Goal: Task Accomplishment & Management: Complete application form

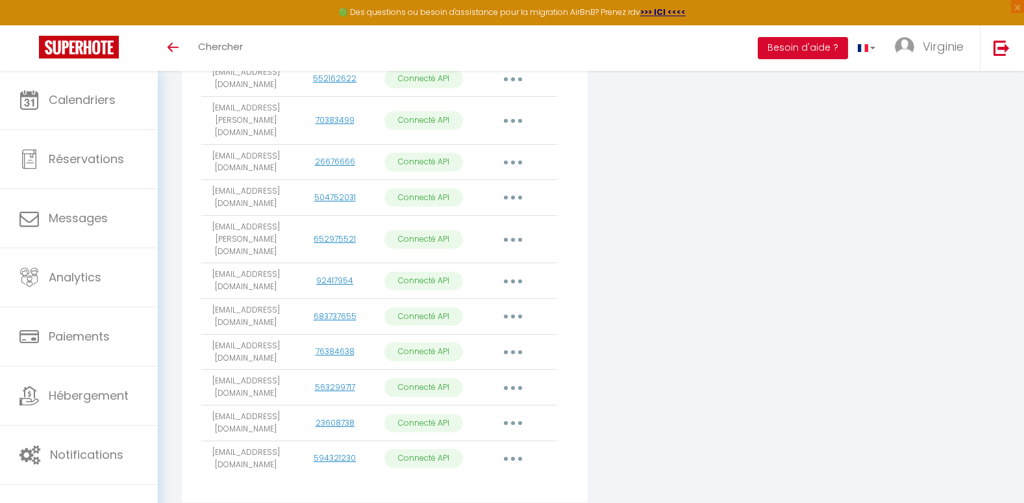
scroll to position [68, 0]
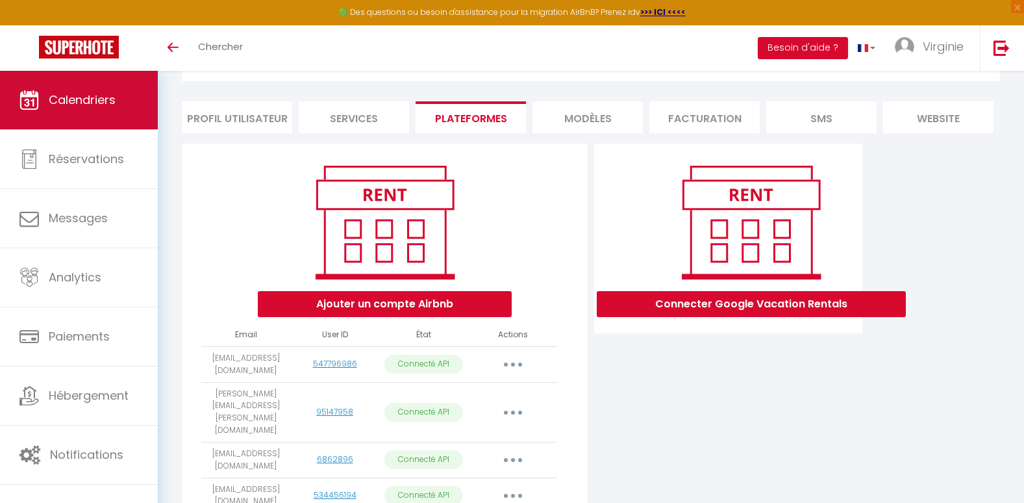
click at [59, 105] on span "Calendriers" at bounding box center [82, 100] width 67 height 16
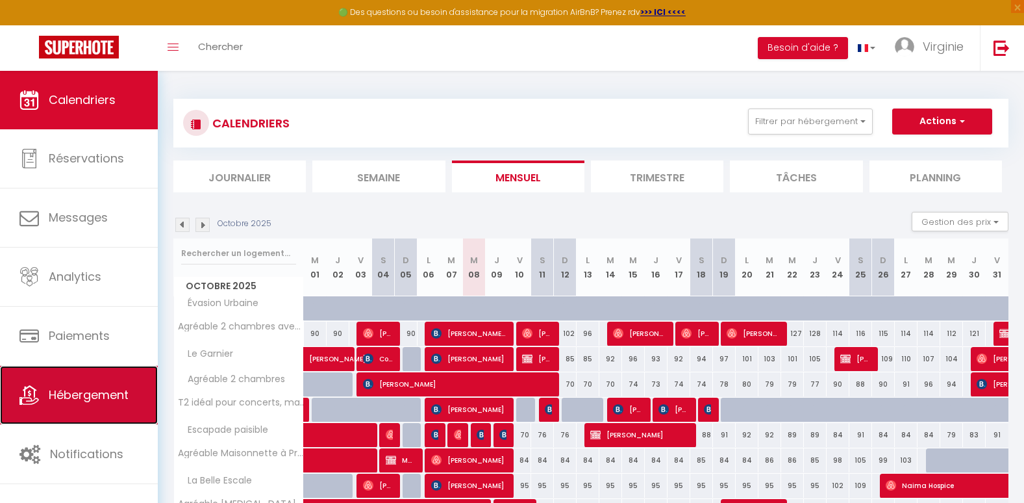
click at [66, 400] on span "Hébergement" at bounding box center [89, 394] width 80 height 16
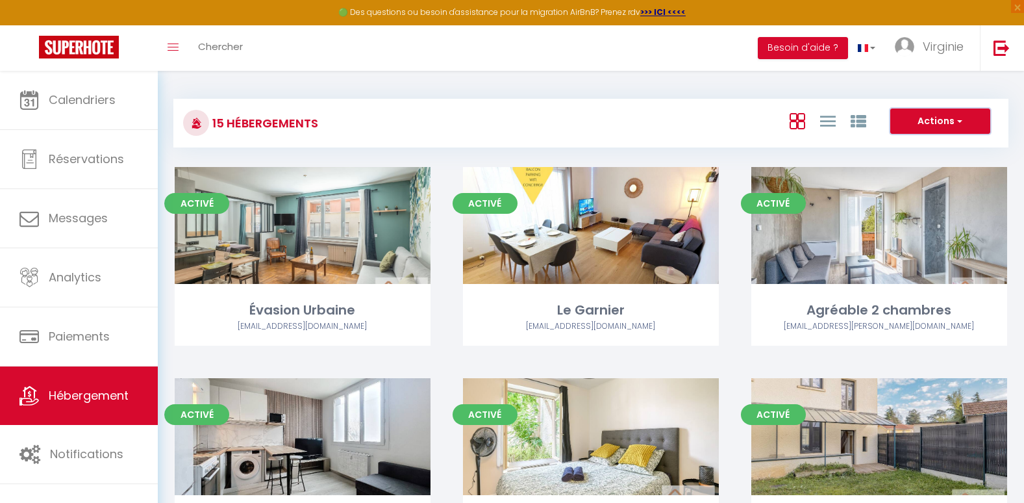
click at [938, 114] on button "Actions" at bounding box center [940, 121] width 100 height 26
click at [929, 149] on li "Créer un Hébergement" at bounding box center [930, 148] width 119 height 14
select select "3"
select select "2"
select select "1"
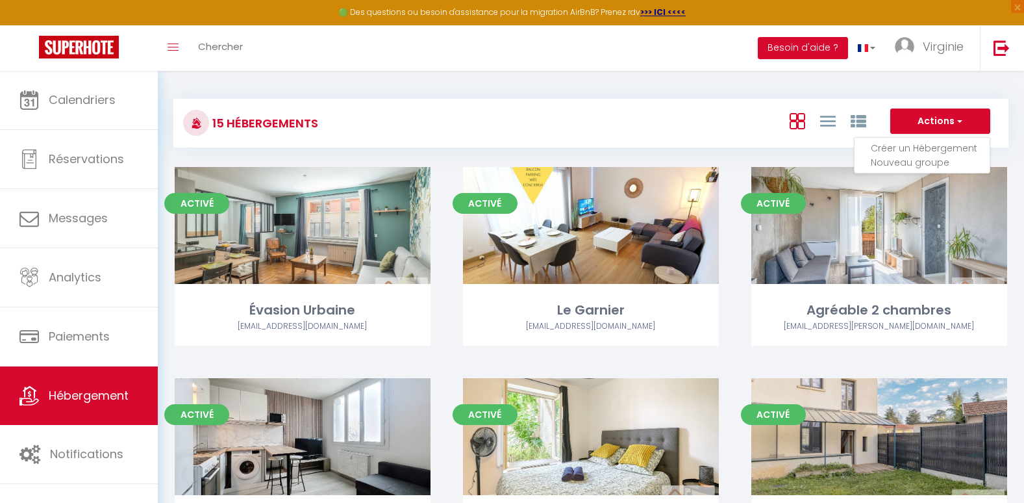
select select "1"
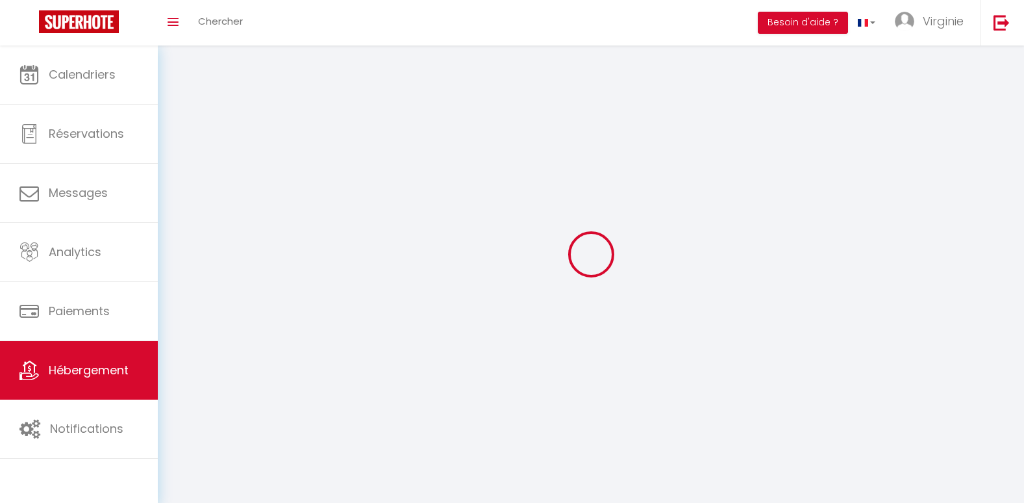
select select
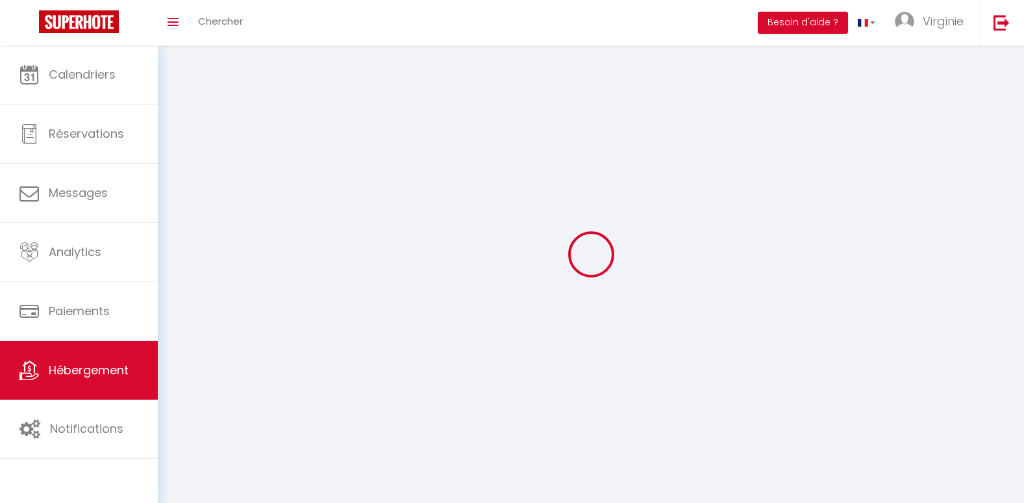
checkbox input "false"
select select
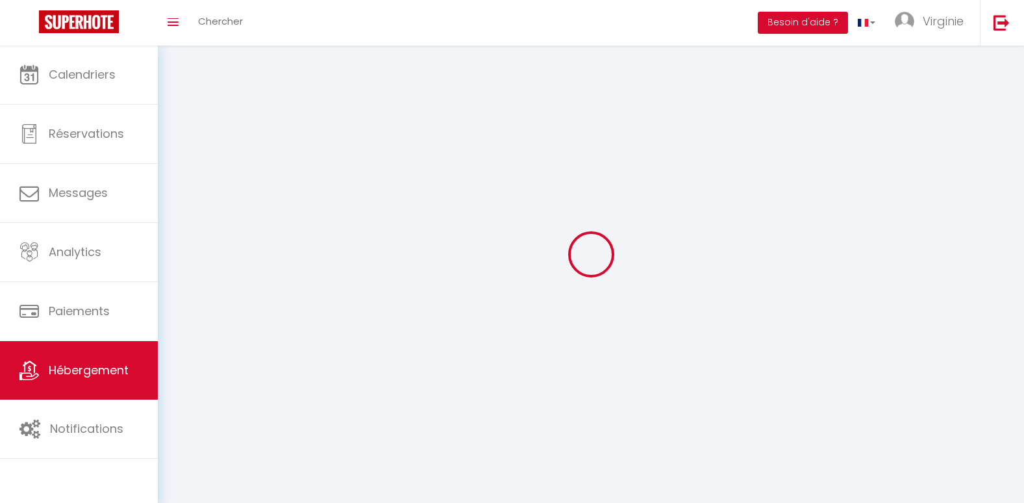
select select
select select "28"
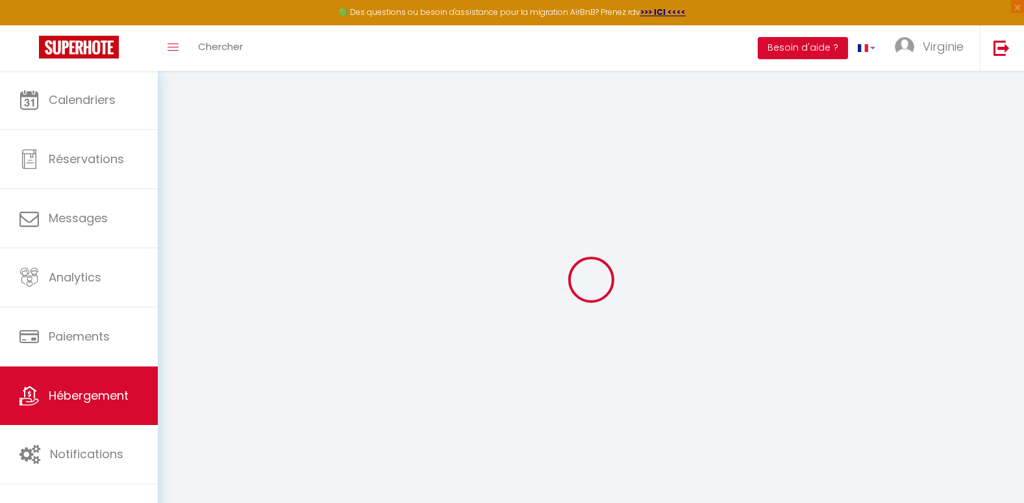
select select
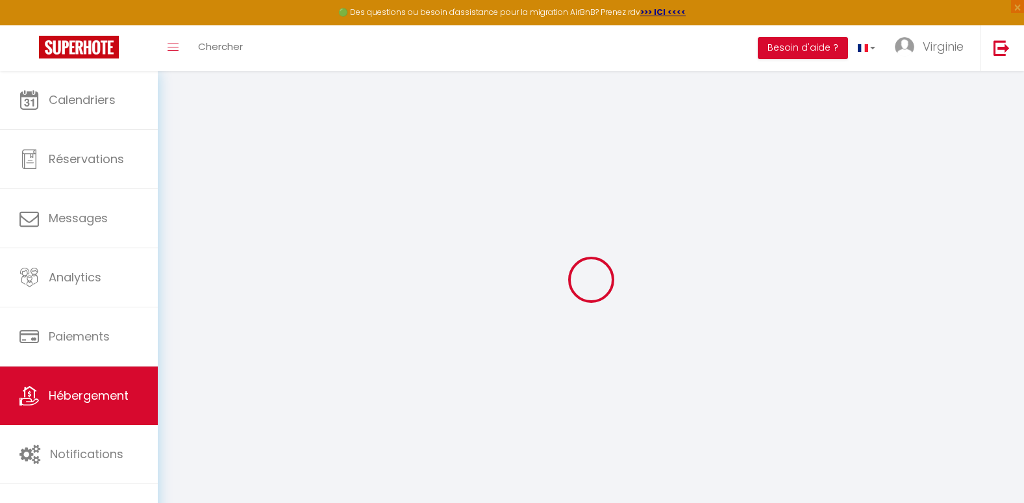
select select
checkbox input "false"
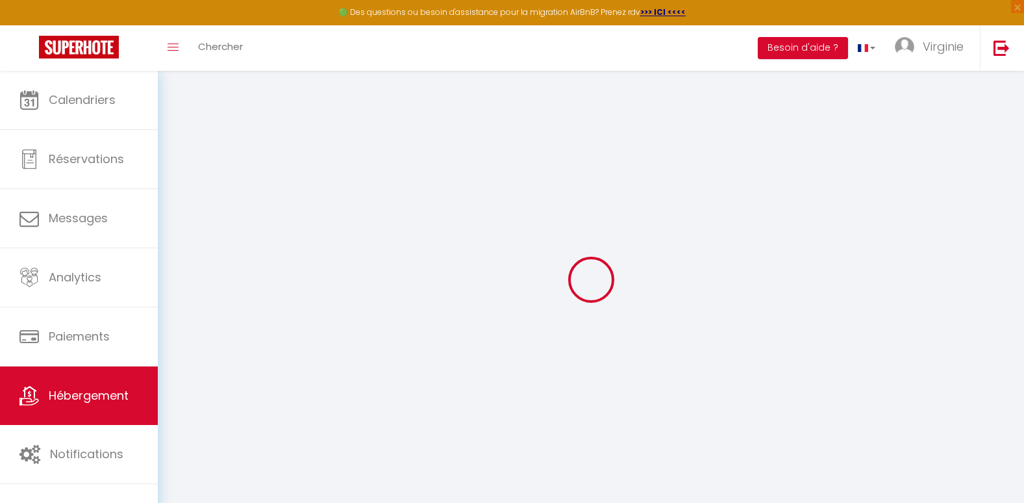
select select
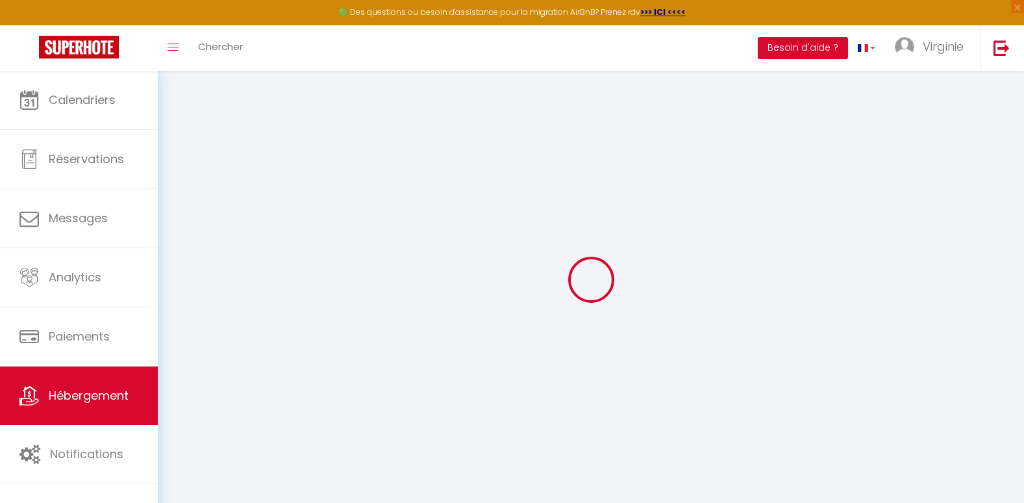
select select
checkbox input "false"
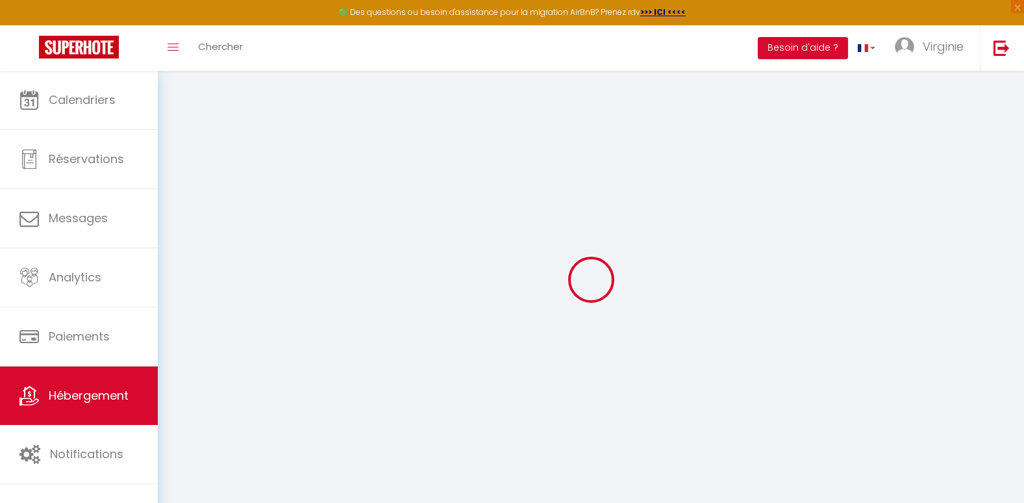
checkbox input "false"
select select
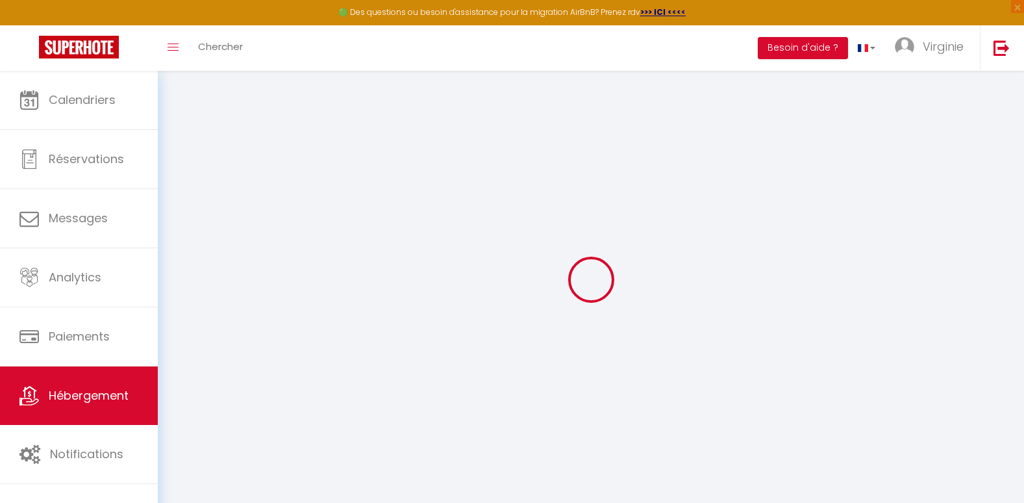
select select
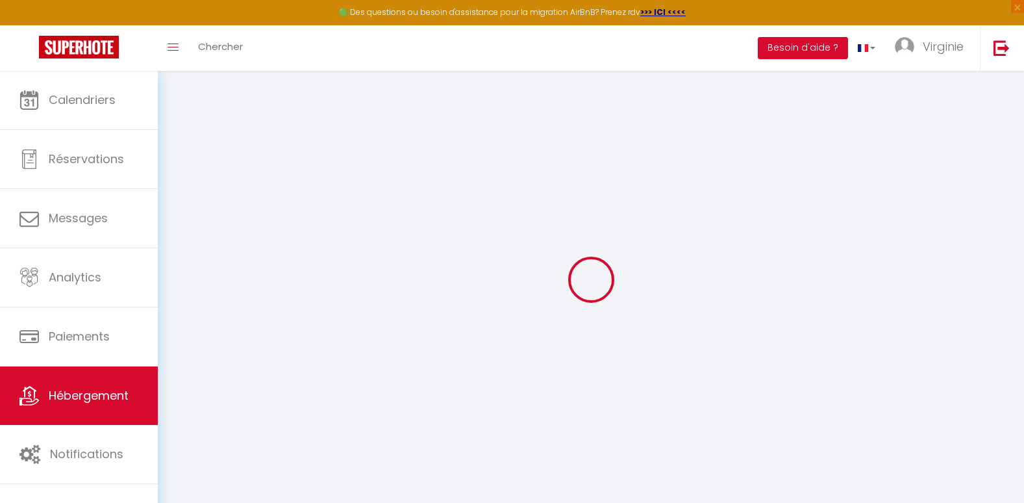
checkbox input "false"
select select
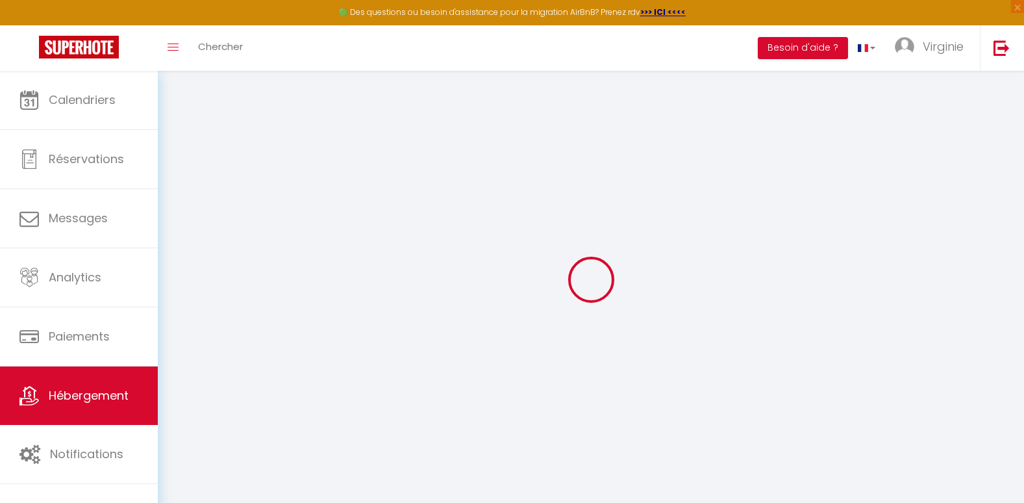
select select
checkbox input "false"
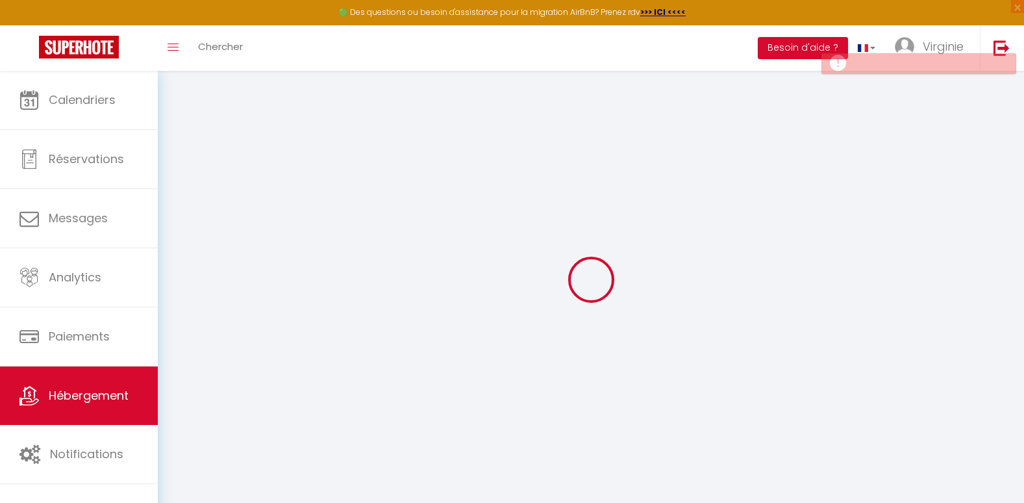
checkbox input "false"
select select
select select "15:00"
select select "23:45"
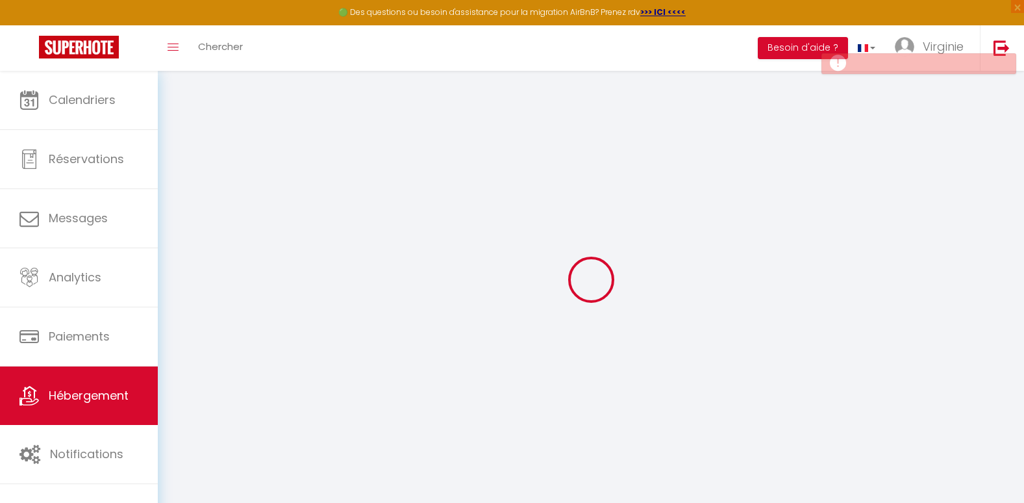
select select "11:00"
select select "30"
select select "120"
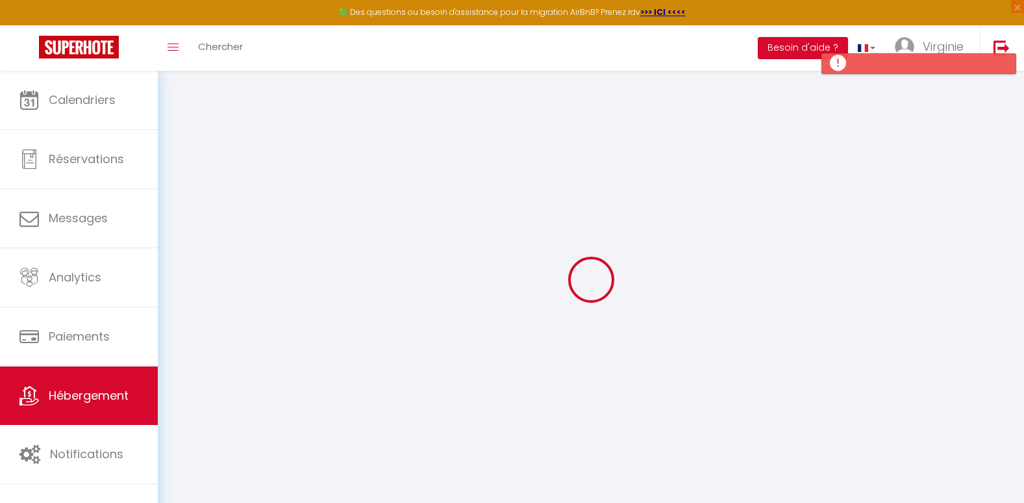
select select
checkbox input "false"
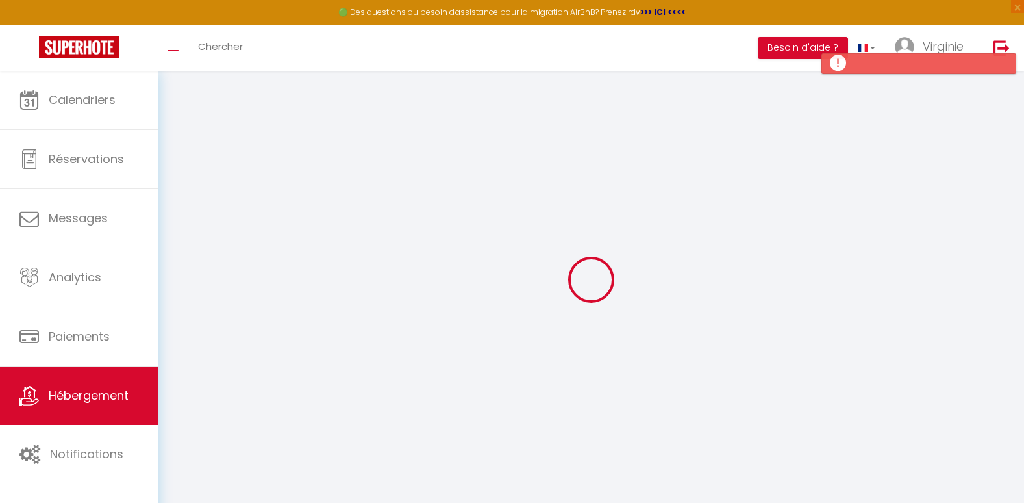
select select
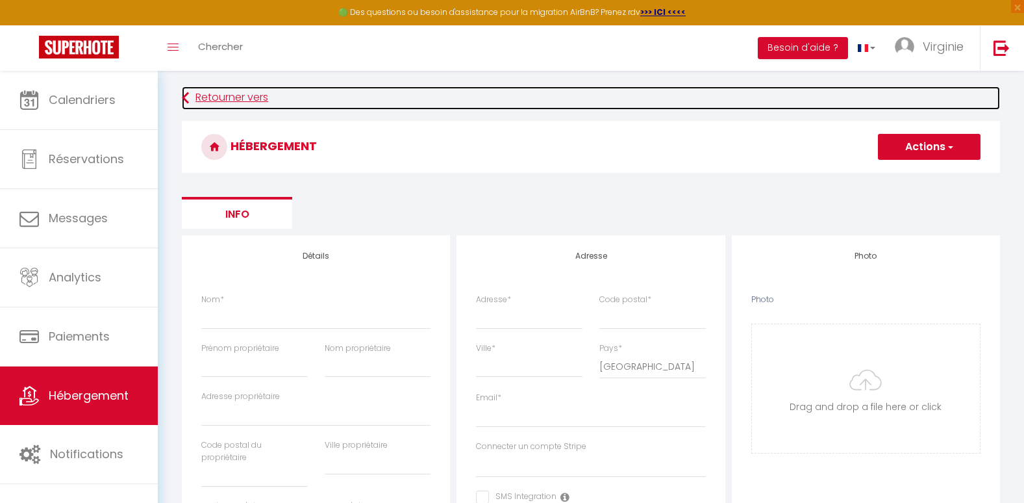
click at [225, 106] on link "Retourner vers" at bounding box center [591, 97] width 818 height 23
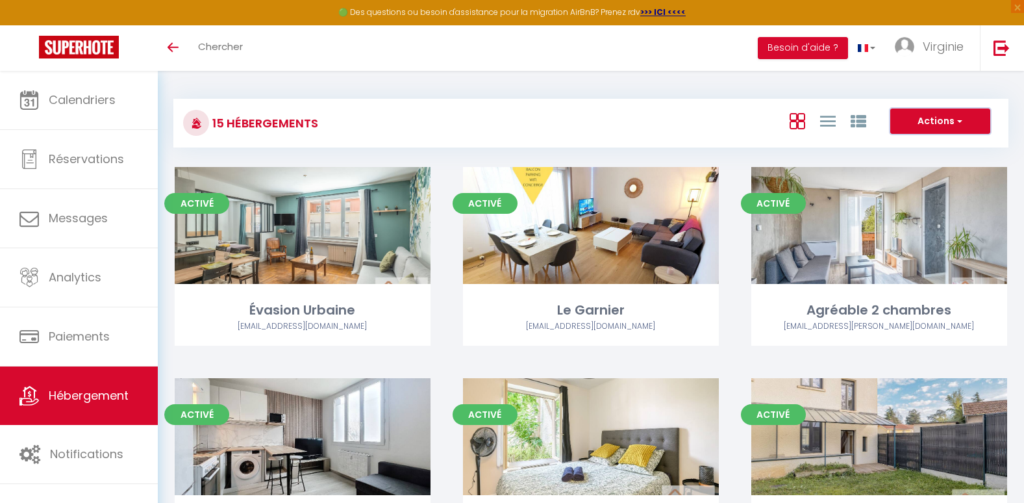
click at [934, 123] on button "Actions" at bounding box center [940, 121] width 100 height 26
click at [923, 145] on li "Créer un Hébergement" at bounding box center [930, 148] width 119 height 14
select select "3"
select select "2"
select select "1"
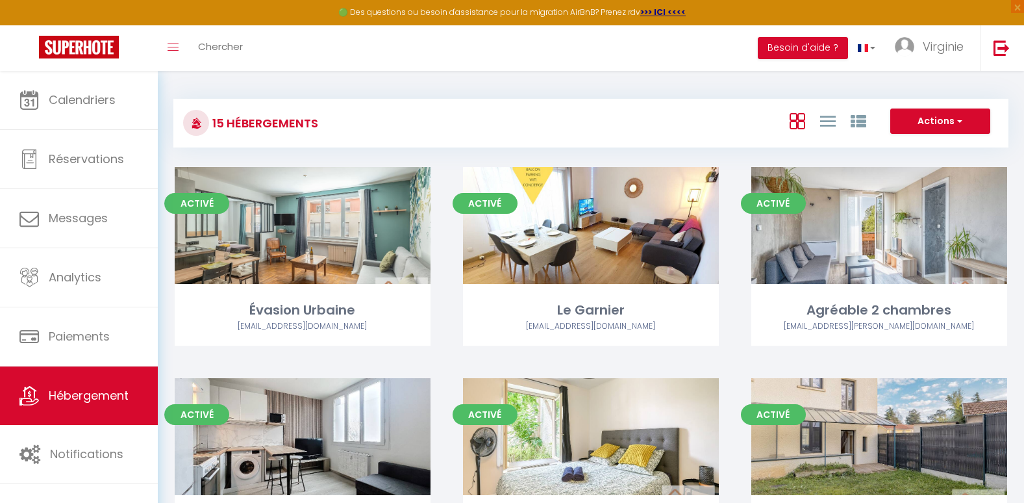
select select "1"
select select
select select "28"
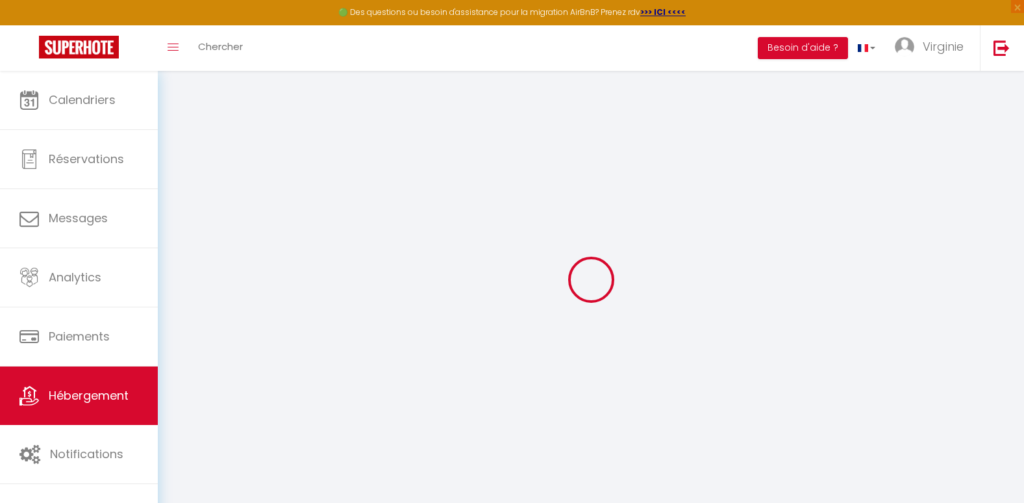
select select
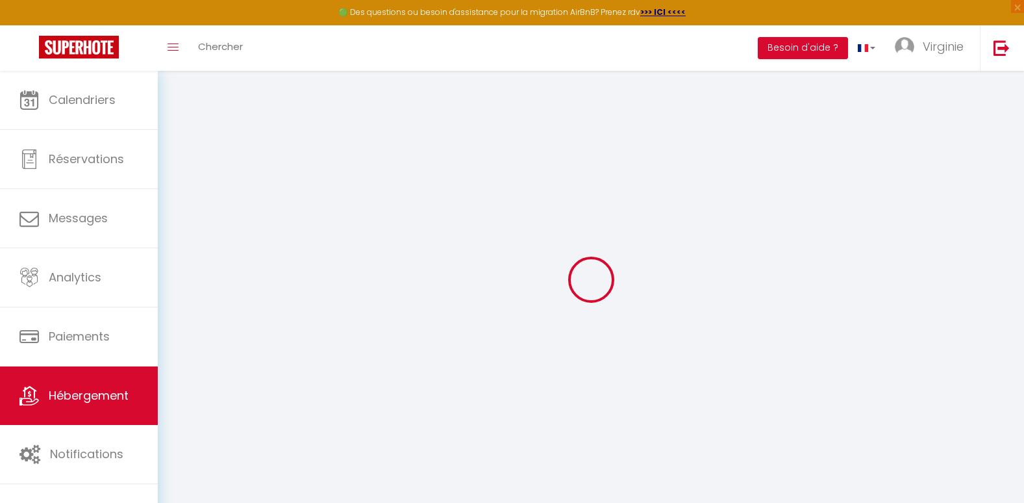
select select
checkbox input "false"
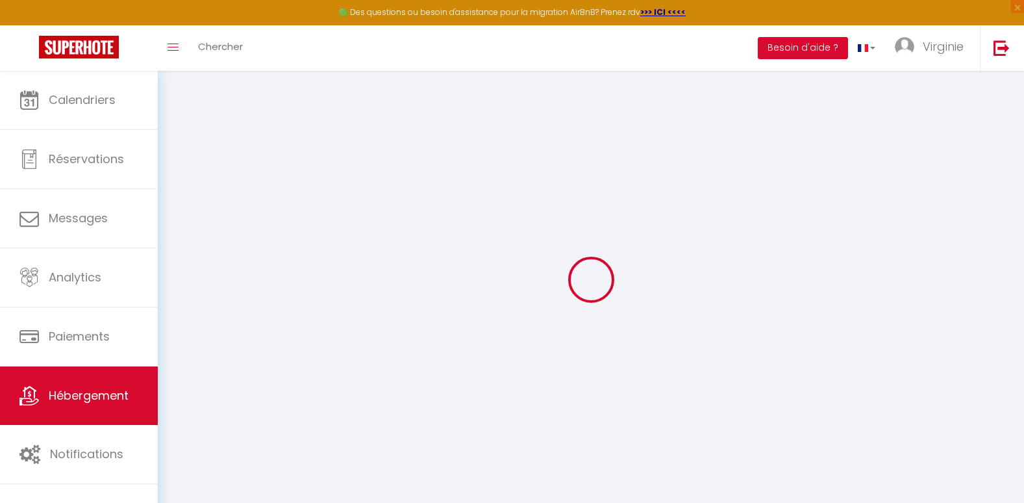
select select
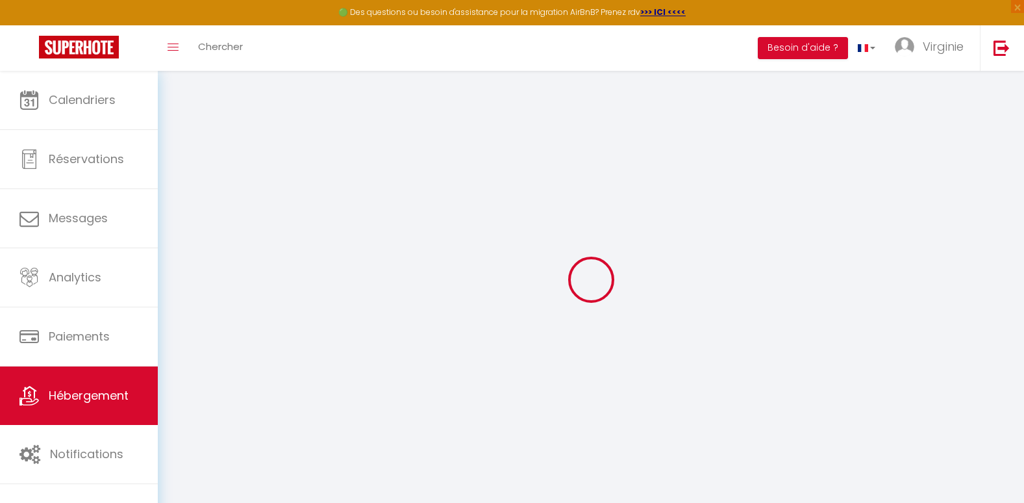
select select
checkbox input "false"
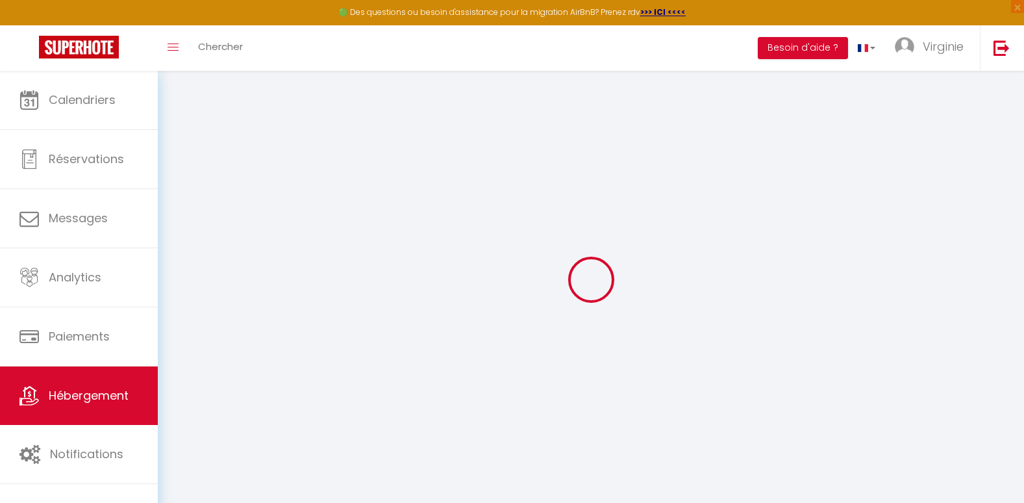
checkbox input "false"
select select
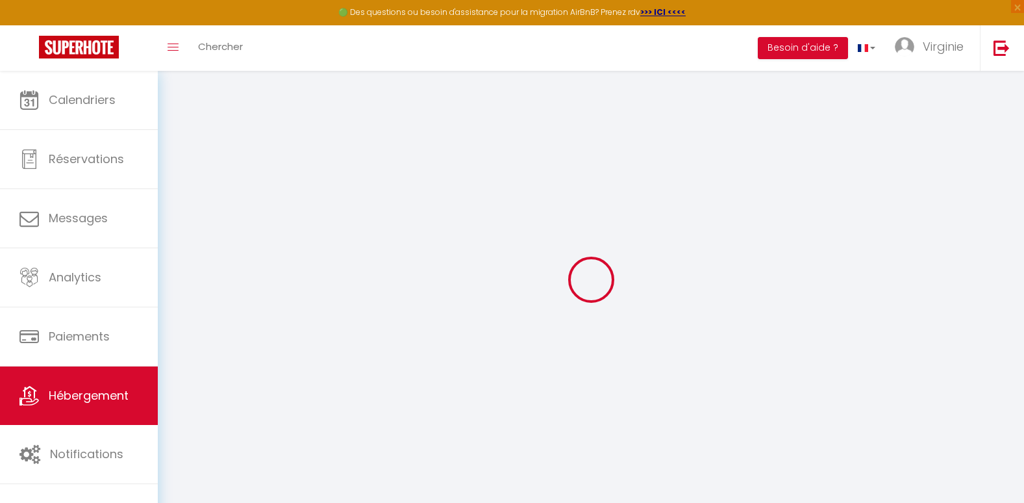
select select
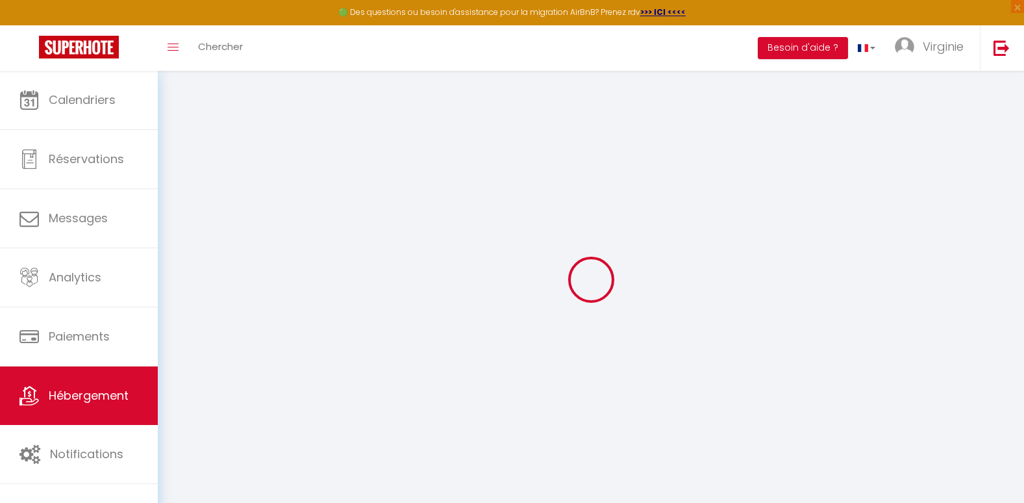
checkbox input "false"
select select
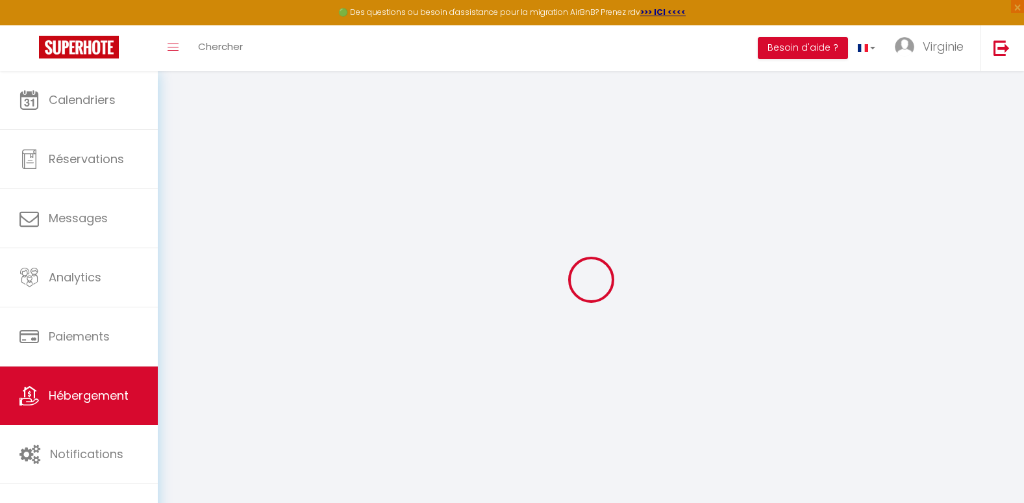
select select
checkbox input "false"
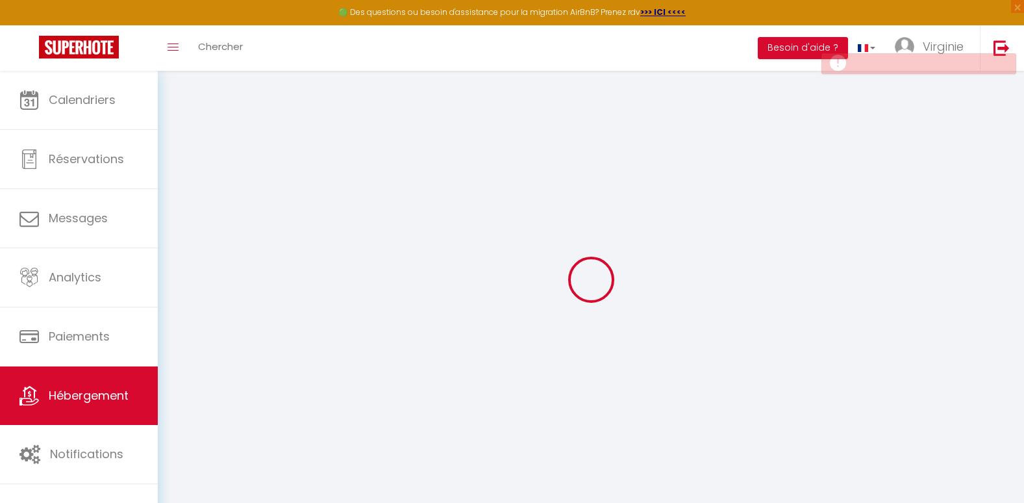
checkbox input "false"
select select
select select "15:00"
select select "23:45"
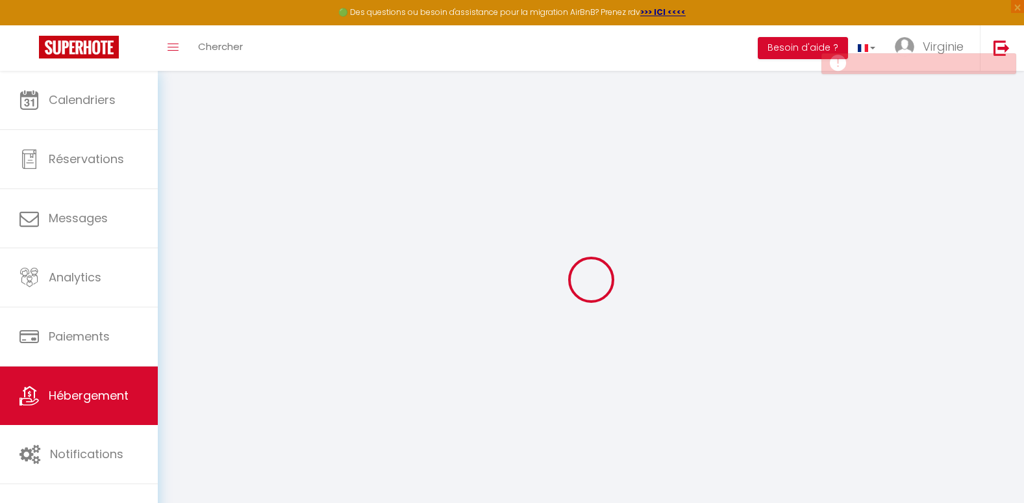
select select "11:00"
select select "30"
select select "120"
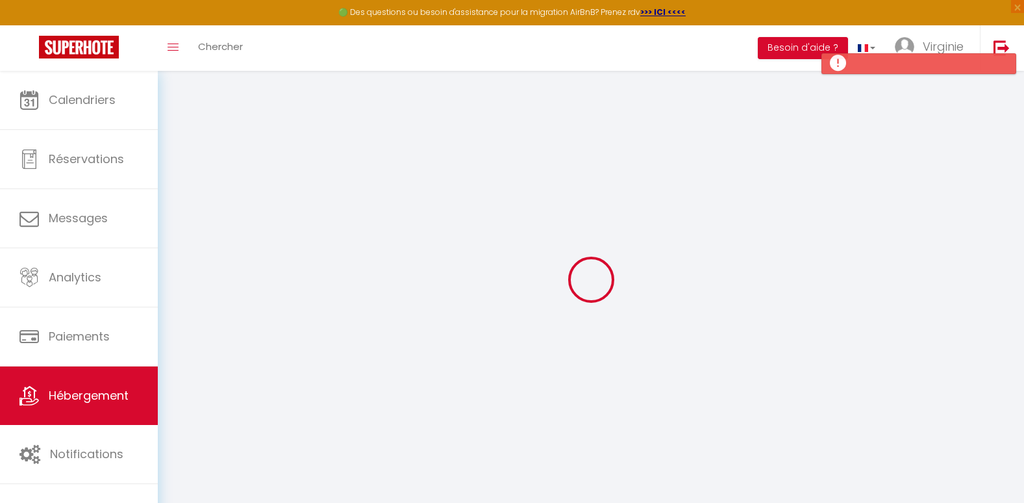
select select
checkbox input "false"
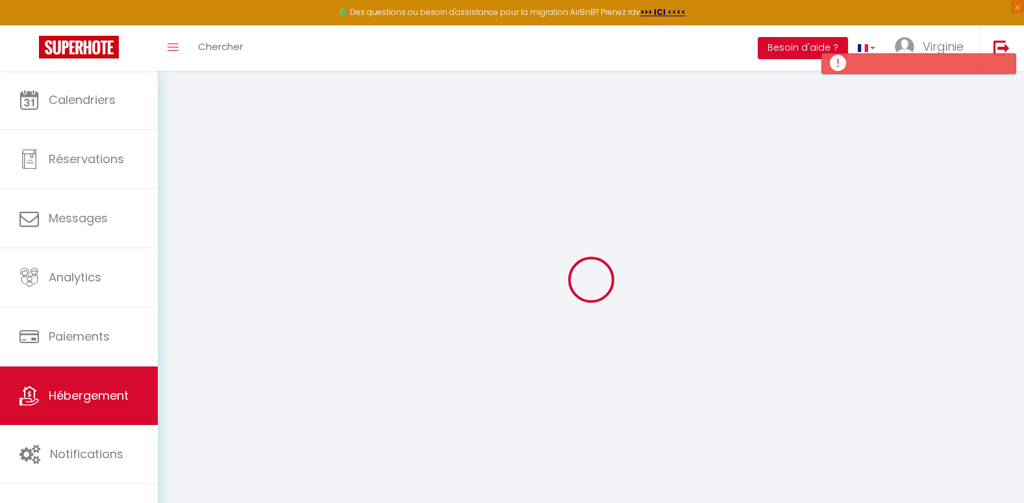
select select
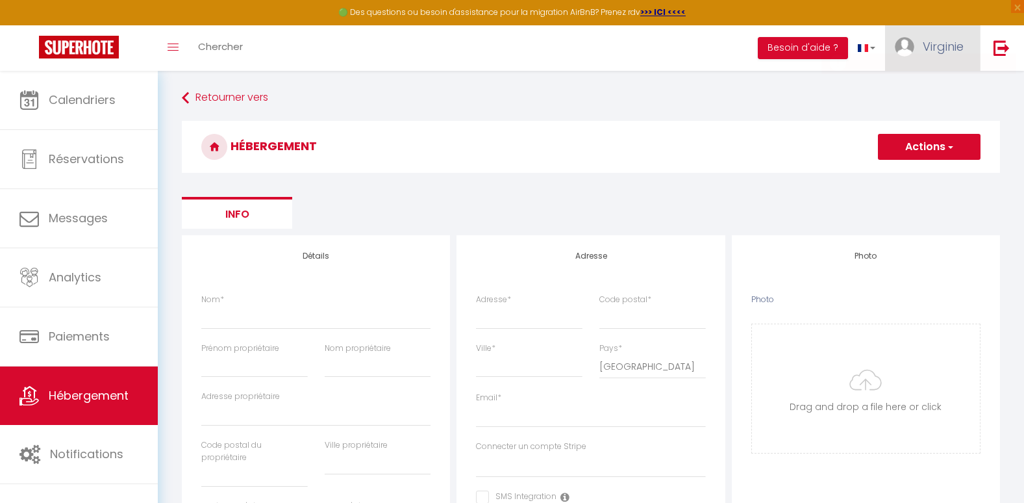
click at [960, 44] on span "Virginie" at bounding box center [943, 46] width 41 height 16
click at [912, 92] on link "Paramètres" at bounding box center [928, 90] width 96 height 22
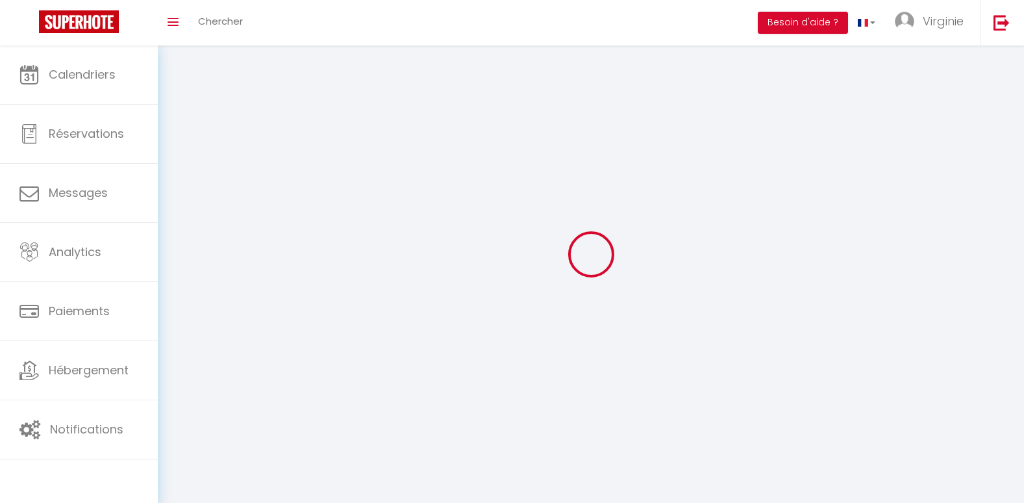
type input "Virginie"
type input "[PERSON_NAME]"
type input "0761074439"
type input "[STREET_ADDRESS][PERSON_NAME]"
type input "69008"
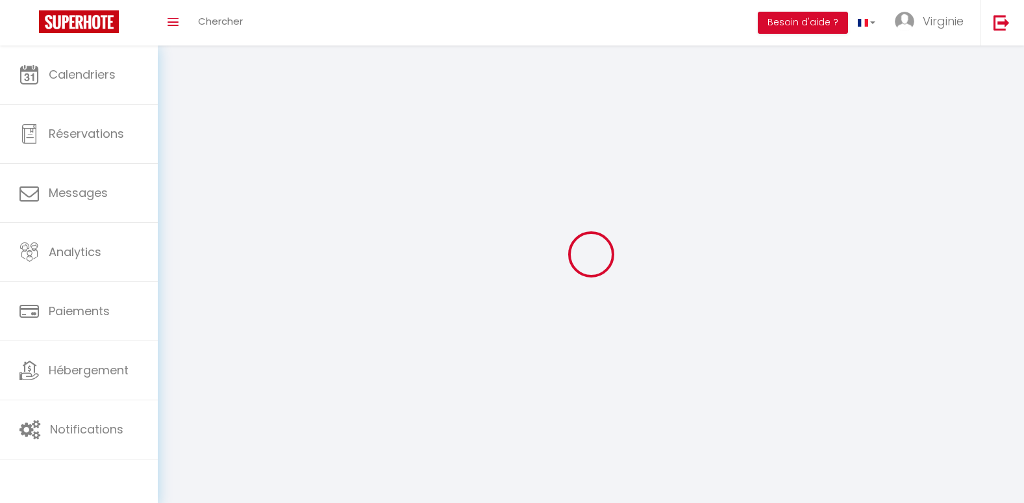
type input "[GEOGRAPHIC_DATA]"
select select "28"
type input "MGaH0c9TtBdGKQpeUlVgCRrcP"
type input "i3twUqWOptfeRTyVGorSxvAGV"
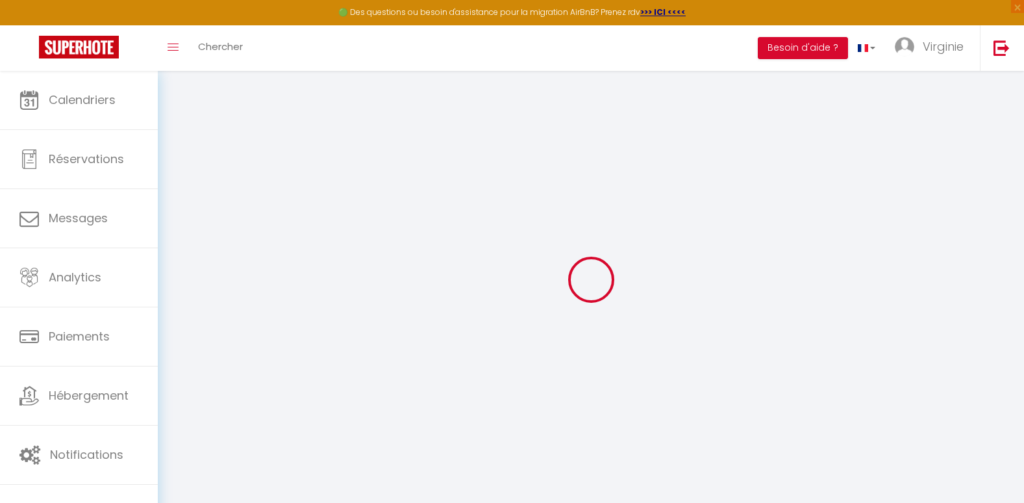
type input "MGaH0c9TtBdGKQpeUlVgCRrcP"
type input "i3twUqWOptfeRTyVGorSxvAGV"
type input "[URL][DOMAIN_NAME]"
select select "fr"
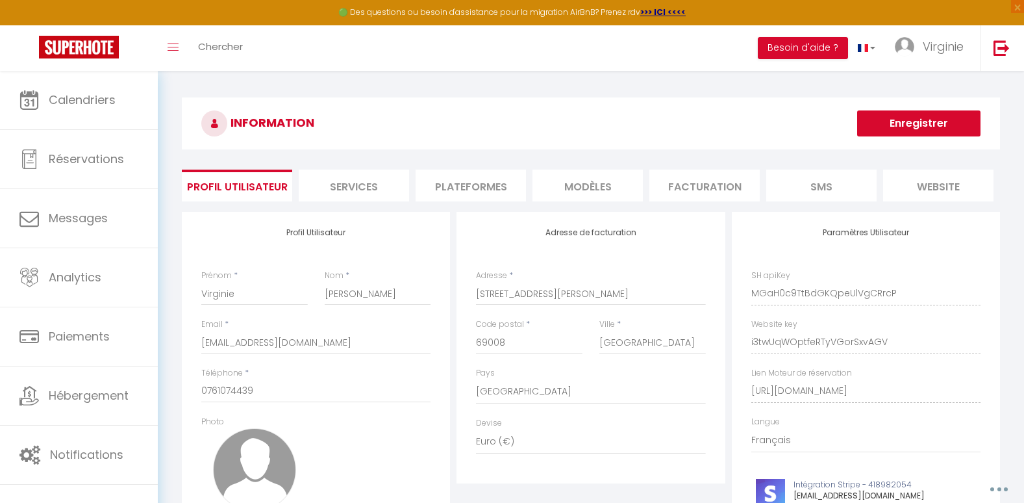
click at [457, 186] on li "Plateformes" at bounding box center [471, 185] width 110 height 32
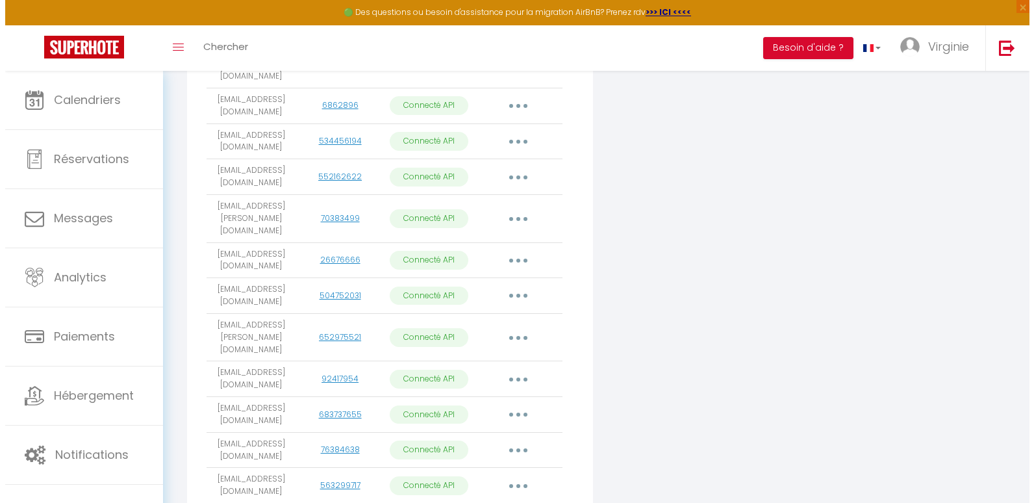
scroll to position [520, 0]
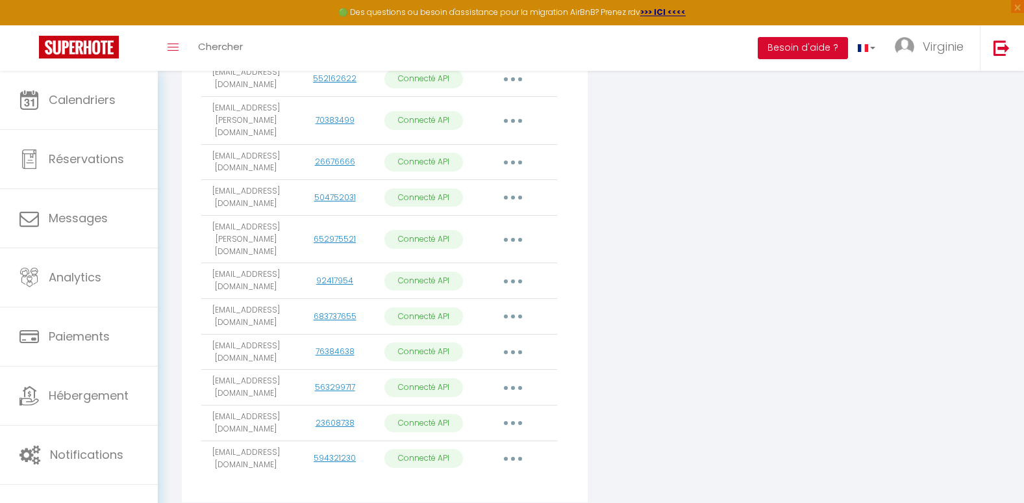
click at [506, 448] on button "button" at bounding box center [513, 458] width 36 height 21
click at [490, 477] on link "Importer les appartements" at bounding box center [456, 488] width 144 height 22
select select
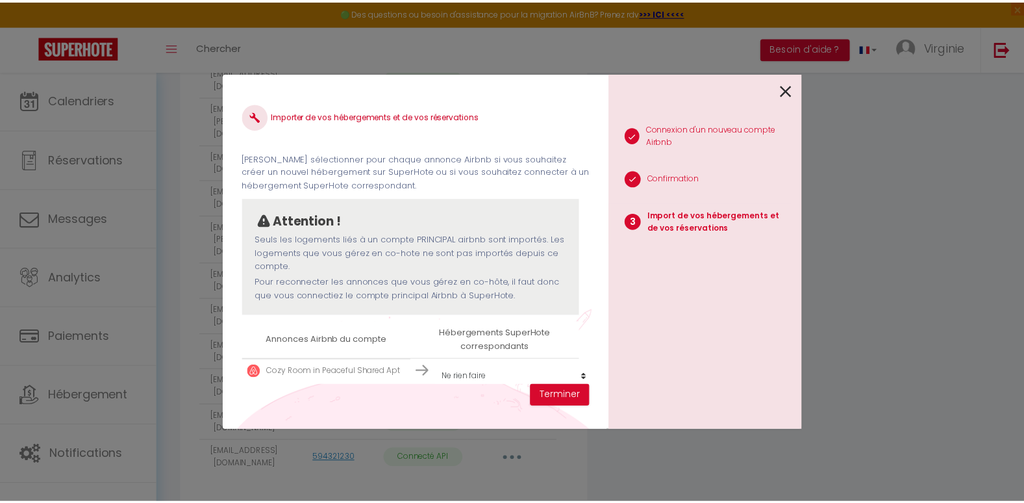
scroll to position [29, 0]
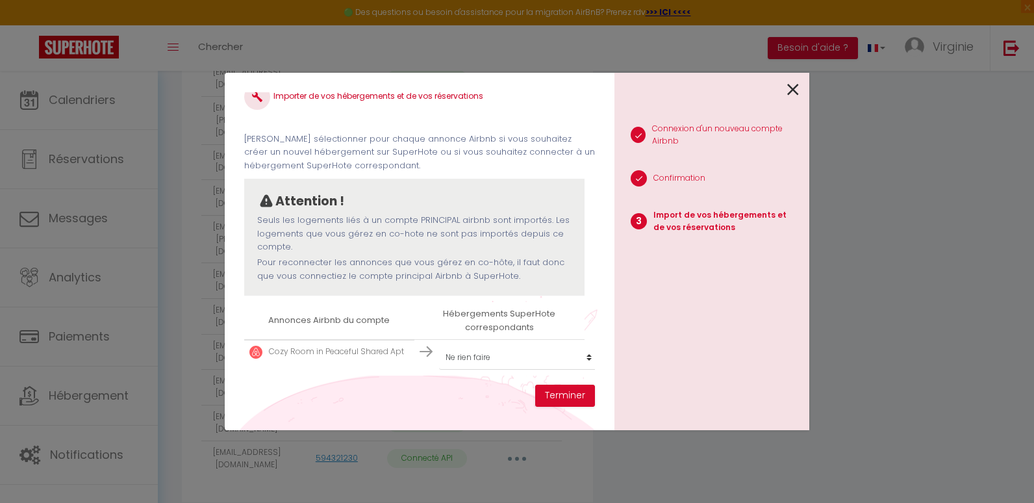
click at [401, 345] on p "Cozy Room in Peaceful Shared Apt" at bounding box center [336, 351] width 135 height 12
click at [515, 345] on select "Créer un nouvel hébergement Ne rien faire Évasion Urbaine Le Garnier Agréable 2…" at bounding box center [519, 357] width 160 height 25
click at [791, 94] on icon at bounding box center [793, 89] width 12 height 19
